Goal: Task Accomplishment & Management: Manage account settings

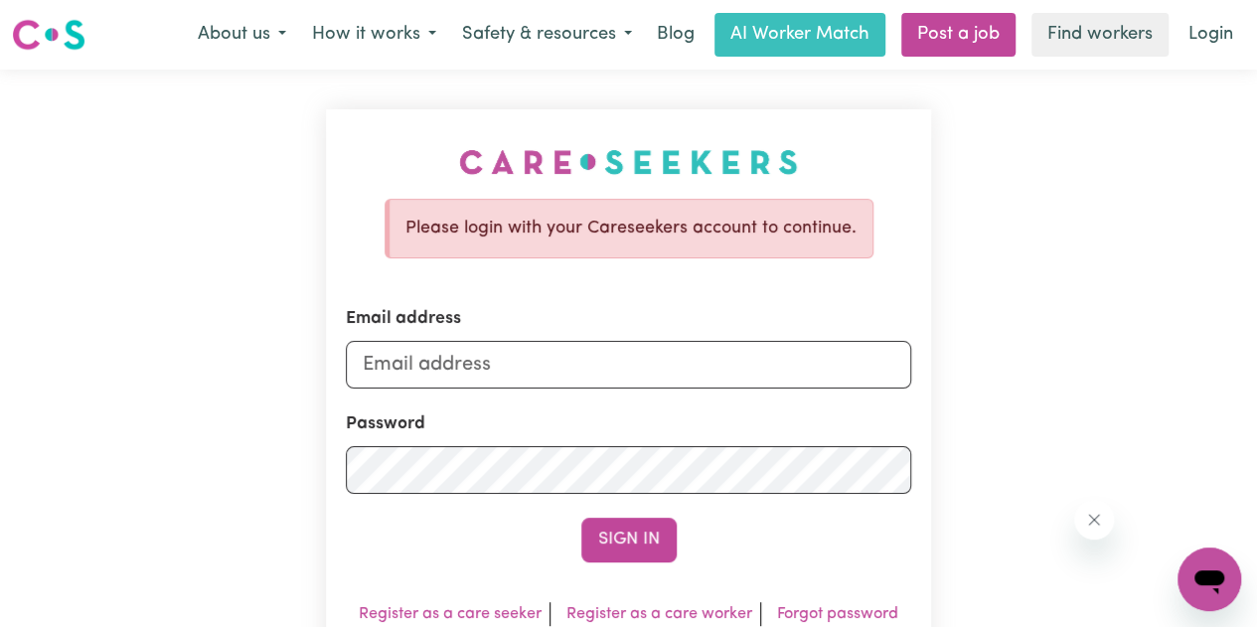
type input "[EMAIL_ADDRESS][DOMAIN_NAME]"
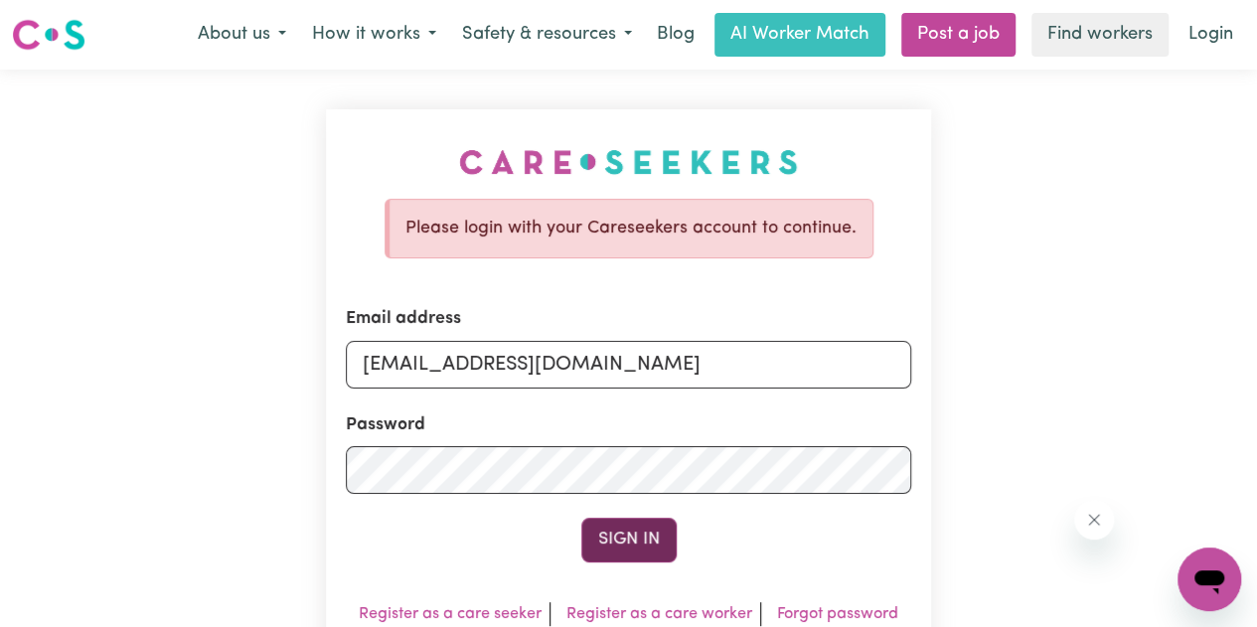
click at [643, 546] on button "Sign In" at bounding box center [629, 540] width 95 height 44
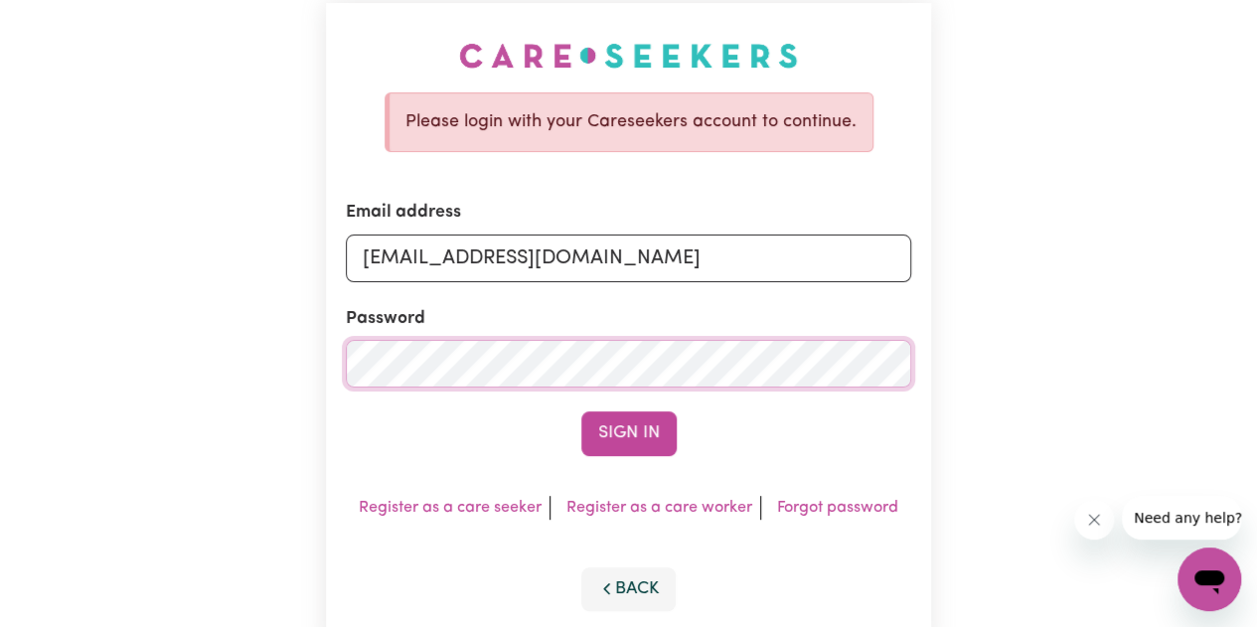
scroll to position [107, 0]
click at [783, 503] on link "Forgot password" at bounding box center [837, 507] width 121 height 16
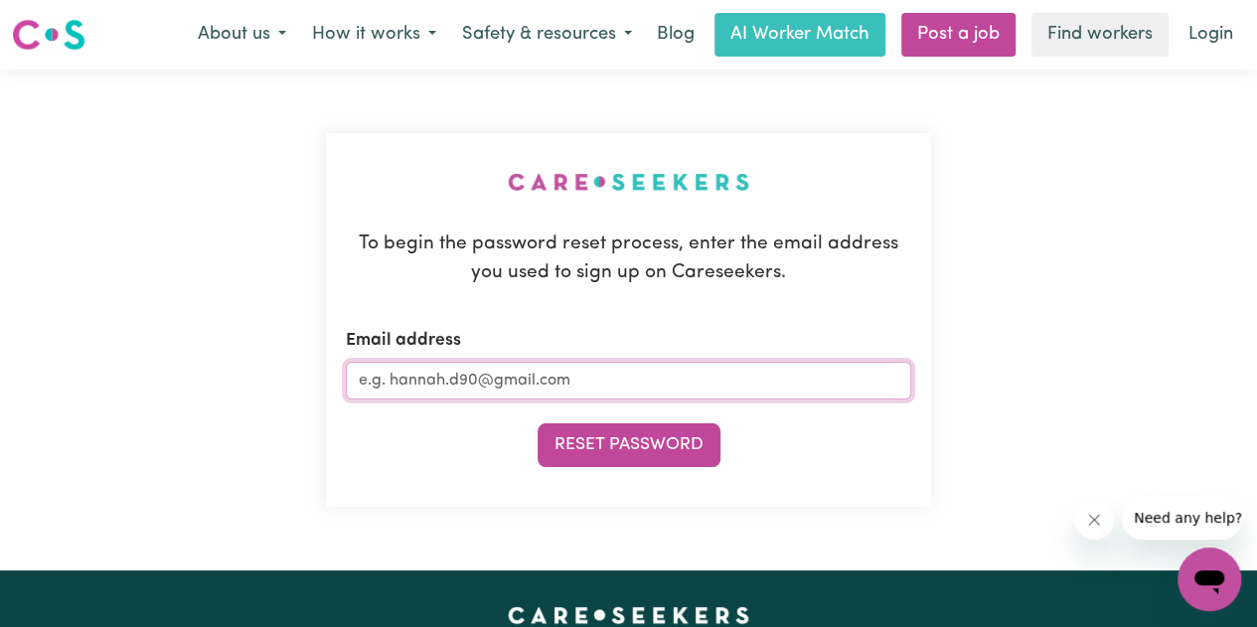
click at [692, 382] on input "Email address" at bounding box center [629, 381] width 566 height 38
type input "[EMAIL_ADDRESS][DOMAIN_NAME]"
click at [538, 423] on button "Reset Password" at bounding box center [629, 445] width 183 height 44
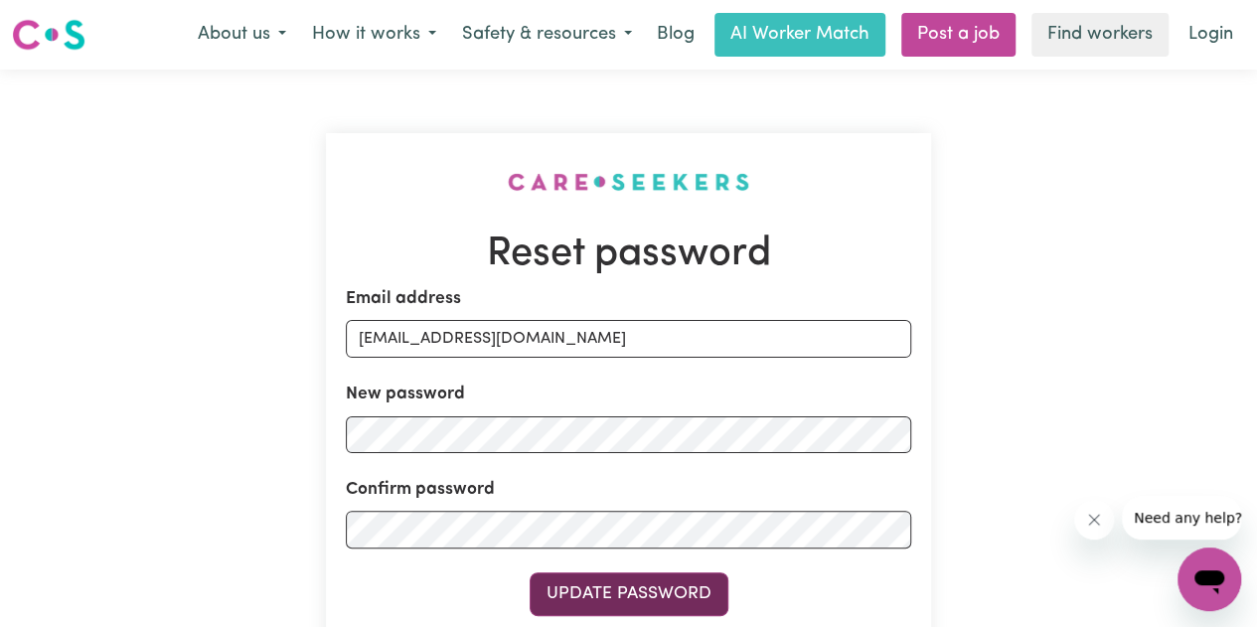
click at [604, 597] on button "Update Password" at bounding box center [629, 595] width 199 height 44
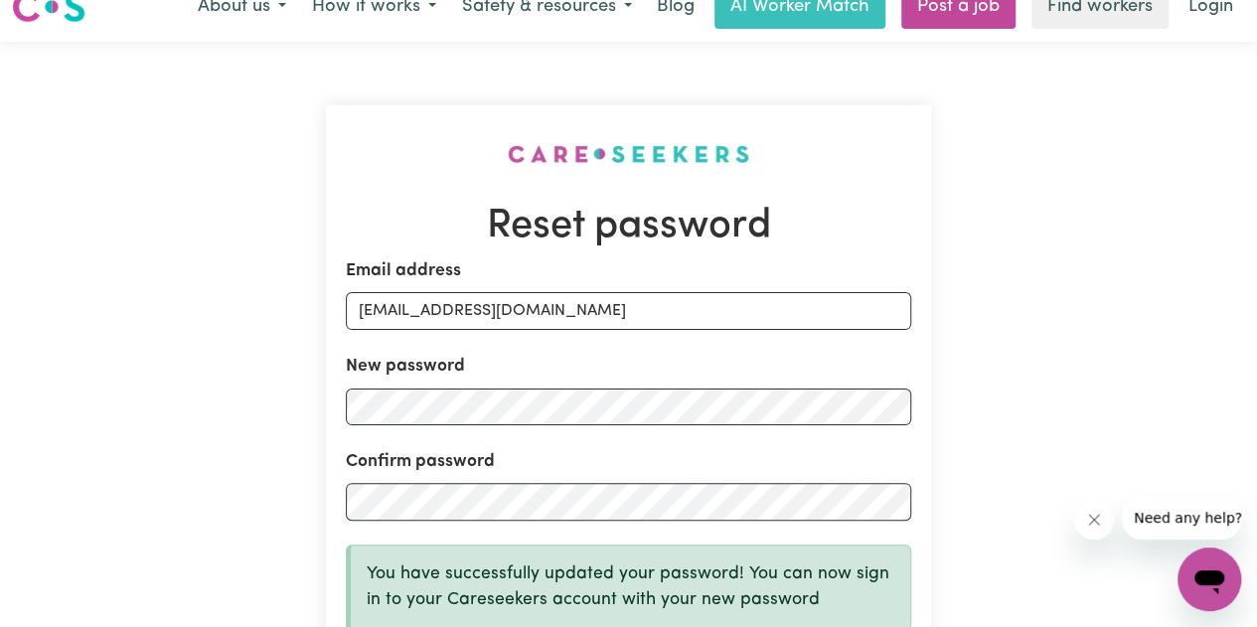
scroll to position [19, 0]
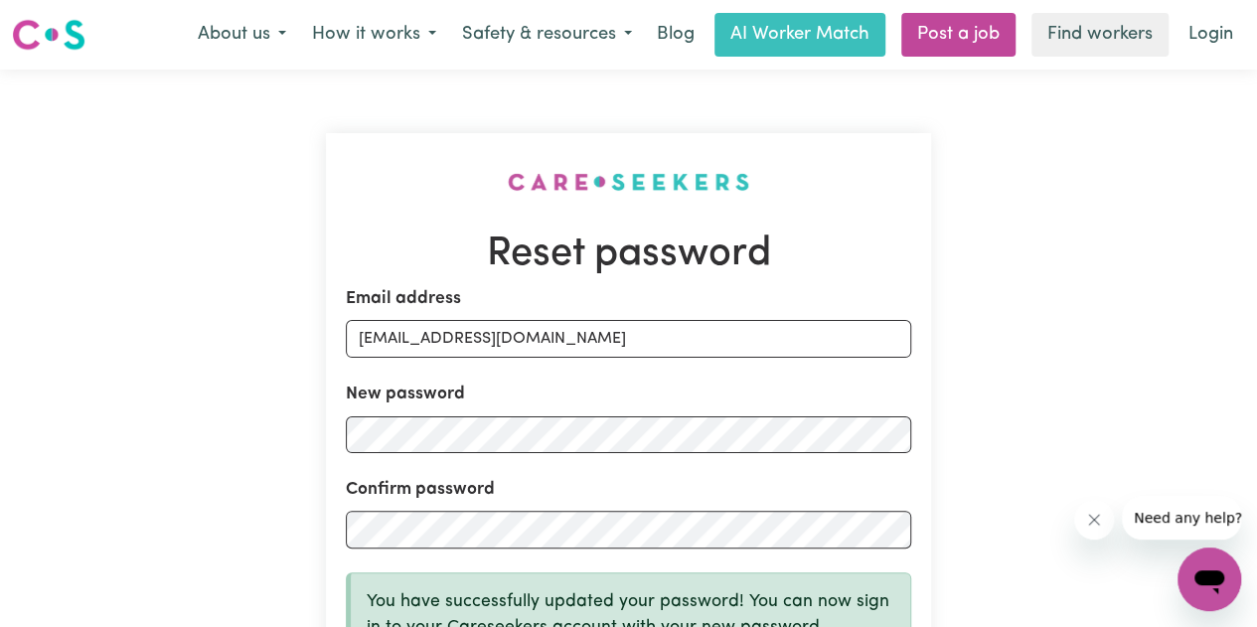
click at [64, 29] on img at bounding box center [49, 35] width 74 height 36
